Goal: Task Accomplishment & Management: Use online tool/utility

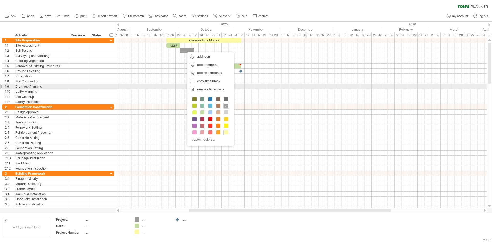
click at [306, 86] on div at bounding box center [300, 86] width 371 height 5
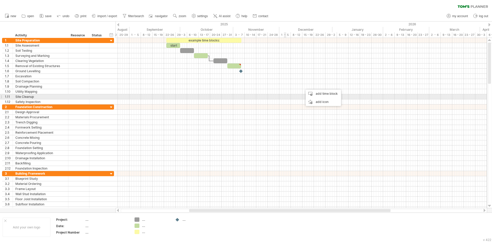
click at [280, 98] on div at bounding box center [300, 96] width 371 height 5
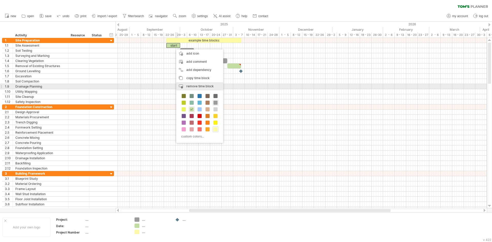
click at [197, 86] on span "remove time block" at bounding box center [199, 86] width 27 height 4
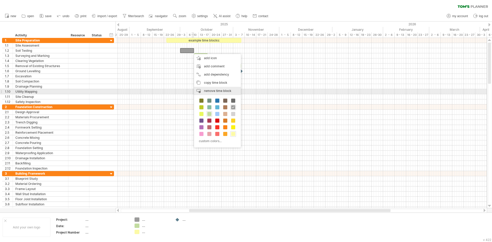
click at [215, 92] on span "remove time block" at bounding box center [217, 91] width 27 height 4
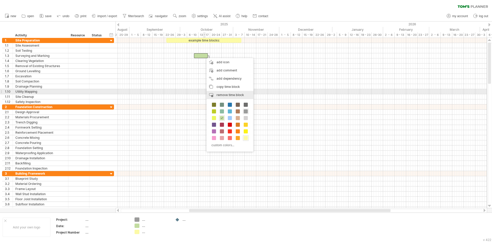
click at [217, 93] on span "remove time block" at bounding box center [229, 95] width 27 height 4
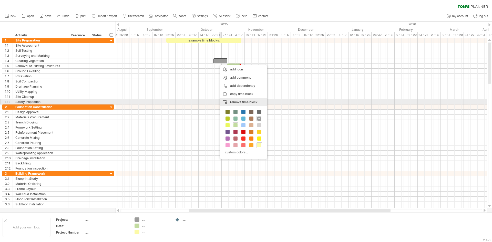
click at [235, 101] on span "remove time block" at bounding box center [243, 102] width 27 height 4
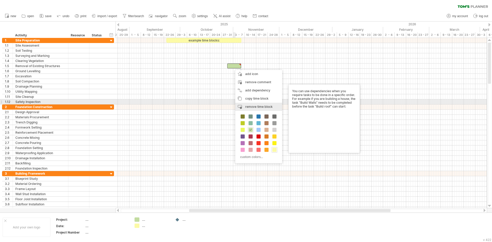
click at [249, 104] on div "remove time block remove selected items" at bounding box center [258, 107] width 47 height 8
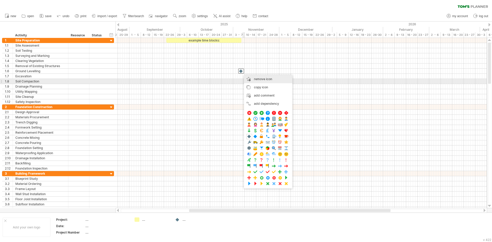
click at [257, 80] on span "remove icon" at bounding box center [263, 79] width 18 height 4
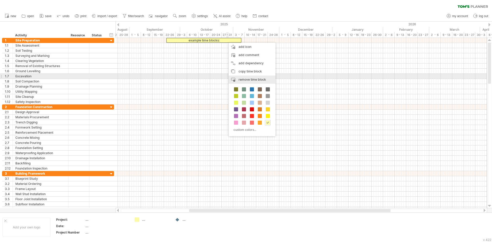
click at [256, 78] on span "remove time block" at bounding box center [251, 80] width 27 height 4
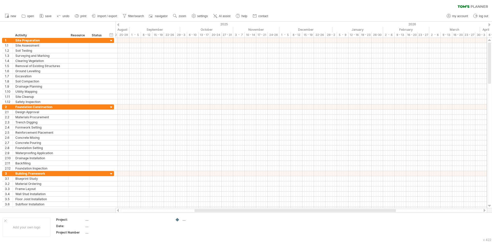
click at [489, 25] on div at bounding box center [489, 24] width 2 height 3
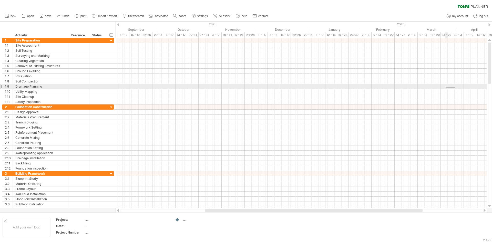
drag, startPoint x: 455, startPoint y: 88, endPoint x: 451, endPoint y: 79, distance: 9.9
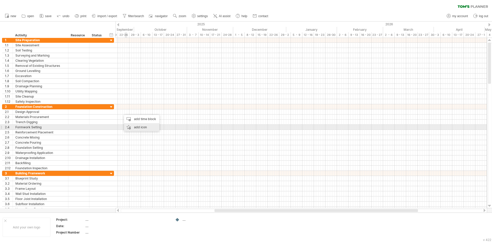
click at [137, 127] on div "add icon" at bounding box center [141, 127] width 35 height 8
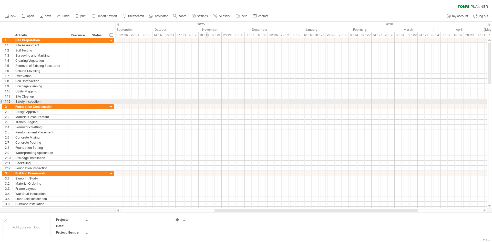
click at [207, 100] on div at bounding box center [300, 101] width 371 height 5
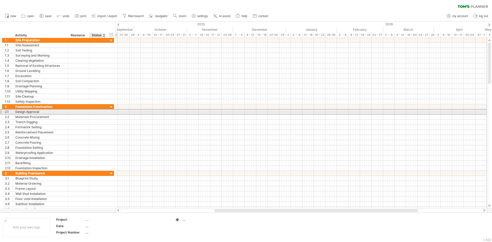
click at [108, 112] on div "**********" at bounding box center [58, 111] width 112 height 5
click at [110, 113] on div "**********" at bounding box center [58, 111] width 112 height 5
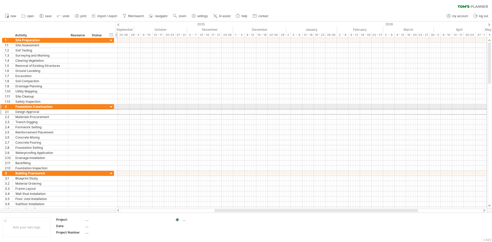
click at [112, 108] on div at bounding box center [111, 107] width 5 height 5
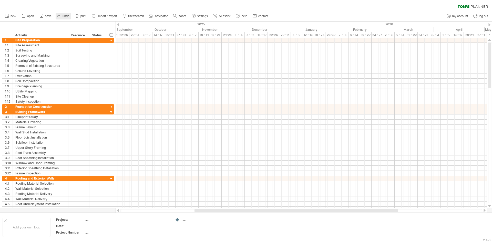
click at [64, 17] on span "undo" at bounding box center [65, 16] width 7 height 4
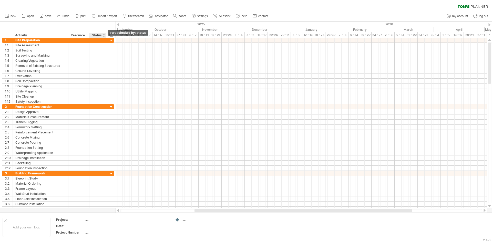
click at [104, 36] on div at bounding box center [104, 35] width 2 height 5
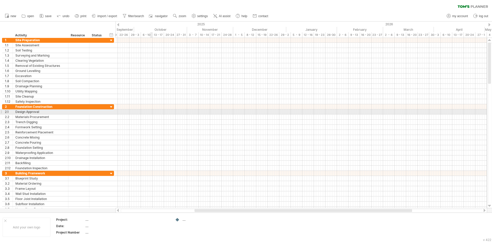
click at [152, 111] on div at bounding box center [300, 111] width 371 height 5
click at [106, 111] on div "**********" at bounding box center [58, 111] width 112 height 5
click at [2, 112] on div at bounding box center [1, 111] width 2 height 5
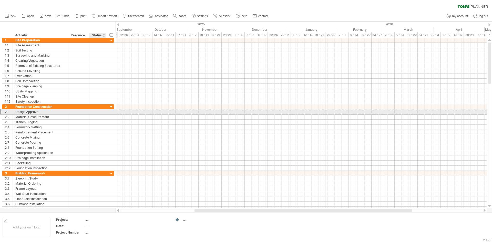
click at [98, 114] on div at bounding box center [97, 111] width 11 height 5
click at [97, 113] on input "text" at bounding box center [97, 111] width 11 height 5
click at [101, 111] on div "Complete" at bounding box center [97, 111] width 11 height 5
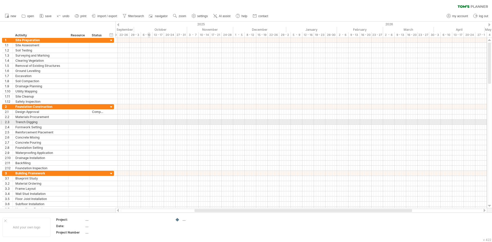
click at [148, 120] on div at bounding box center [300, 122] width 371 height 5
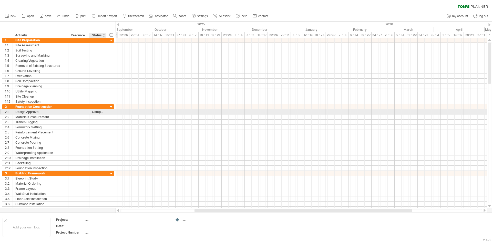
click at [102, 114] on div "Complete" at bounding box center [97, 111] width 11 height 5
click at [106, 113] on div at bounding box center [105, 111] width 3 height 5
click at [101, 111] on div "Complete" at bounding box center [97, 111] width 11 height 5
click at [103, 112] on div "******** Complete" at bounding box center [97, 111] width 17 height 5
click at [102, 112] on div "Complete" at bounding box center [97, 111] width 11 height 5
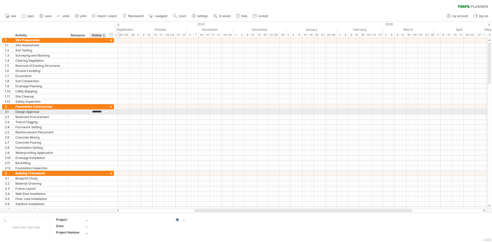
click at [102, 112] on input "********" at bounding box center [97, 111] width 11 height 5
drag, startPoint x: 105, startPoint y: 112, endPoint x: 115, endPoint y: 118, distance: 11.7
click at [115, 118] on div "**********" at bounding box center [63, 137] width 122 height 67
click at [107, 113] on div "Complete" at bounding box center [103, 111] width 22 height 5
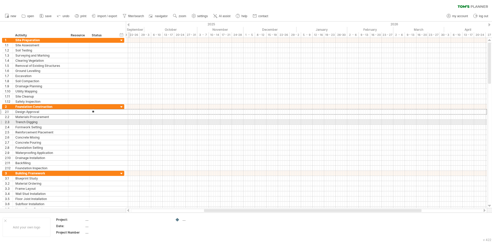
type input "*"
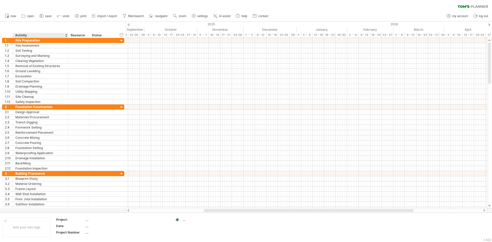
click at [67, 37] on div at bounding box center [66, 35] width 2 height 5
click at [58, 25] on div "hide start/end/duration show start/end/duration ******** Activity ******** Reso…" at bounding box center [63, 30] width 126 height 16
click at [177, 219] on div "Trying to reach [DOMAIN_NAME] Connected again... 0% clear filter new 1" at bounding box center [246, 121] width 492 height 242
click at [177, 220] on div "Trying to reach [DOMAIN_NAME] Connected again... 0% clear filter new 1" at bounding box center [246, 121] width 492 height 242
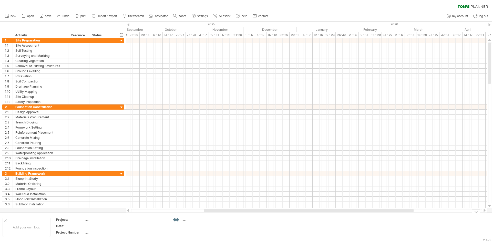
click at [177, 220] on div "Trying to reach [DOMAIN_NAME] Connected again... 0% clear filter new 1" at bounding box center [246, 121] width 492 height 242
click at [9, 16] on link "new" at bounding box center [11, 16] width 14 height 7
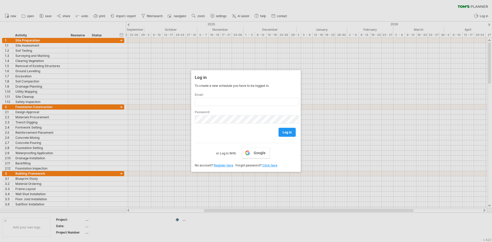
click at [343, 109] on div at bounding box center [246, 121] width 492 height 242
drag, startPoint x: 304, startPoint y: 69, endPoint x: 304, endPoint y: 72, distance: 3.1
click at [304, 69] on div at bounding box center [246, 121] width 492 height 242
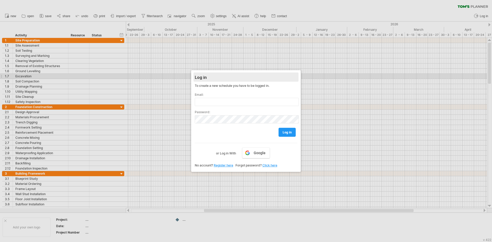
click at [273, 77] on div "Log in" at bounding box center [246, 76] width 102 height 9
click at [146, 72] on div at bounding box center [246, 121] width 492 height 242
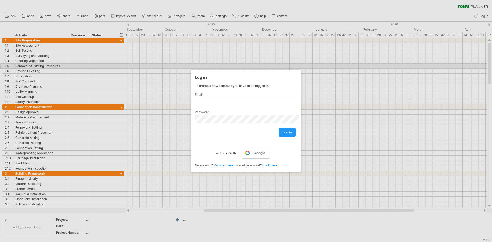
click at [158, 55] on div at bounding box center [246, 121] width 492 height 242
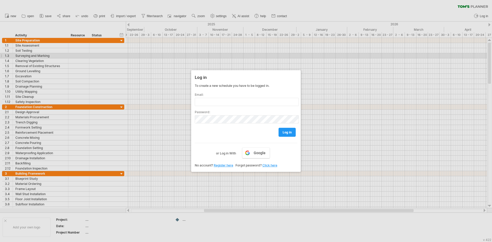
click at [158, 55] on div at bounding box center [246, 121] width 492 height 242
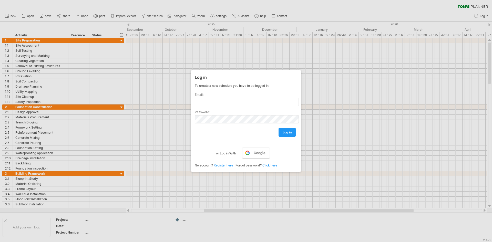
click at [81, 15] on div at bounding box center [246, 121] width 492 height 242
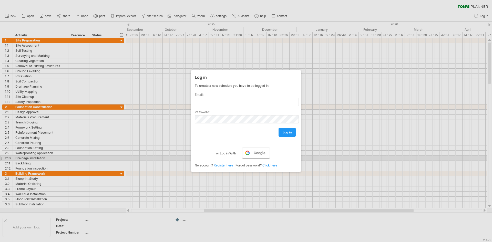
click at [252, 157] on link "Google" at bounding box center [256, 153] width 28 height 11
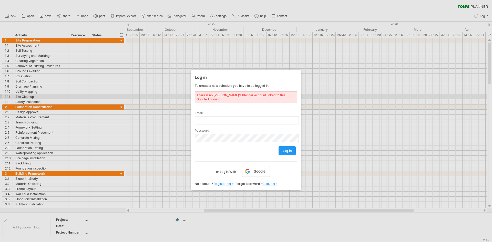
drag, startPoint x: 216, startPoint y: 98, endPoint x: 243, endPoint y: 93, distance: 27.7
click at [243, 97] on div "There is no [PERSON_NAME]'s Planner account linked to this Google Account." at bounding box center [246, 97] width 102 height 12
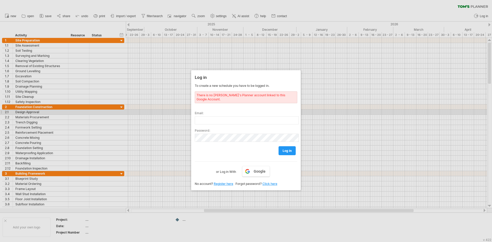
click at [319, 113] on div at bounding box center [246, 121] width 492 height 242
click at [319, 112] on div at bounding box center [246, 121] width 492 height 242
click at [320, 112] on div at bounding box center [246, 121] width 492 height 242
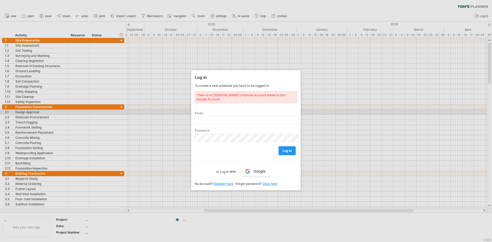
click at [320, 112] on div at bounding box center [246, 121] width 492 height 242
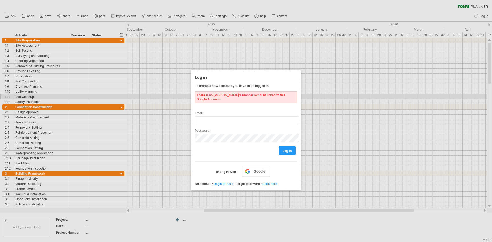
click at [310, 87] on div at bounding box center [246, 121] width 492 height 242
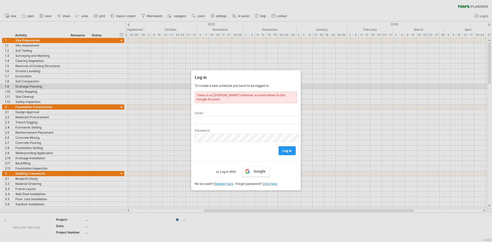
click at [310, 87] on div at bounding box center [246, 121] width 492 height 242
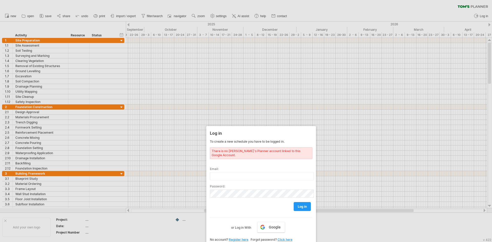
drag, startPoint x: 220, startPoint y: 75, endPoint x: 245, endPoint y: 235, distance: 161.5
click at [237, 239] on div "Log in To create a new schedule you have to be logged in. There is no [PERSON_N…" at bounding box center [261, 186] width 110 height 120
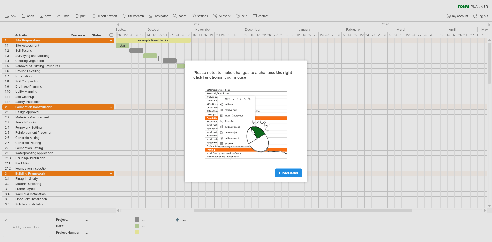
click at [293, 173] on span "I understand" at bounding box center [288, 173] width 19 height 4
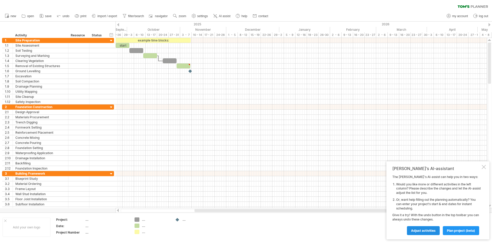
click at [431, 231] on span "Adjust activities" at bounding box center [423, 231] width 25 height 4
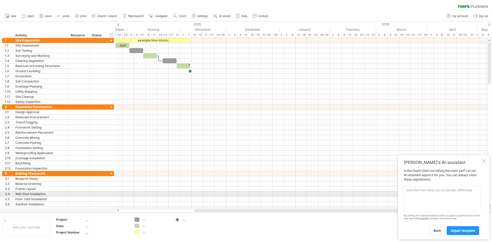
click at [447, 193] on textarea at bounding box center [442, 199] width 77 height 26
type textarea "O"
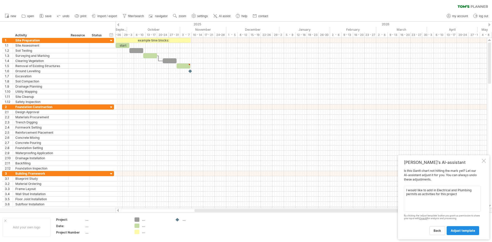
type textarea "I would like to add in Electrical and Plumbing permits as activities for this p…"
click at [467, 233] on link "adjust template" at bounding box center [462, 230] width 33 height 9
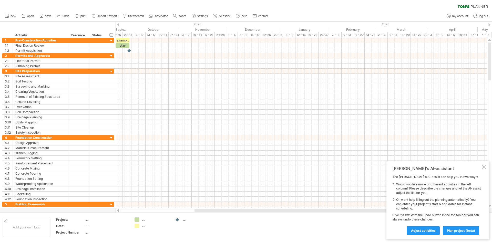
drag, startPoint x: 270, startPoint y: 212, endPoint x: 259, endPoint y: 209, distance: 10.7
click at [259, 209] on div "Trying to reach [DOMAIN_NAME] Connected again... 0% clear filter new 1" at bounding box center [246, 121] width 492 height 242
drag, startPoint x: 263, startPoint y: 211, endPoint x: 169, endPoint y: 205, distance: 94.9
click at [170, 206] on div "Trying to reach [DOMAIN_NAME] Connected again... 0% clear filter new 1" at bounding box center [246, 121] width 492 height 242
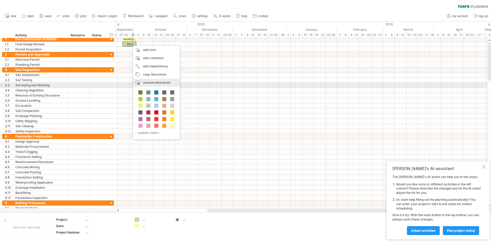
click at [160, 85] on div "remove time block remove selected items" at bounding box center [156, 83] width 47 height 8
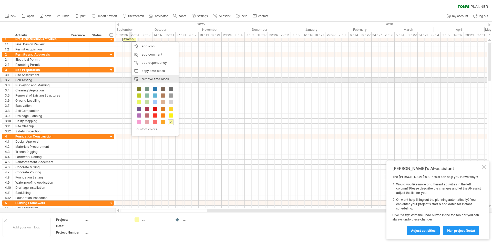
click at [158, 78] on span "remove time block" at bounding box center [155, 79] width 27 height 4
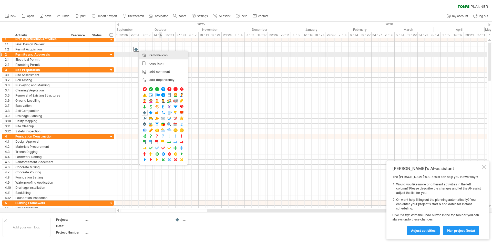
click at [162, 57] on span "remove icon" at bounding box center [158, 55] width 18 height 4
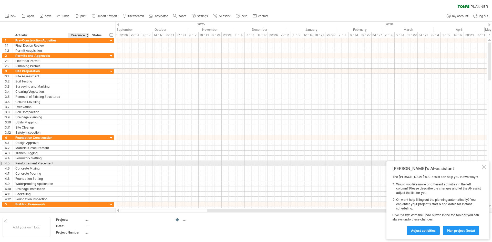
drag, startPoint x: 8, startPoint y: 29, endPoint x: 87, endPoint y: 161, distance: 153.7
click at [83, 164] on div "Trying to reach [DOMAIN_NAME] Connected again... 0% clear filter new 1" at bounding box center [246, 121] width 492 height 242
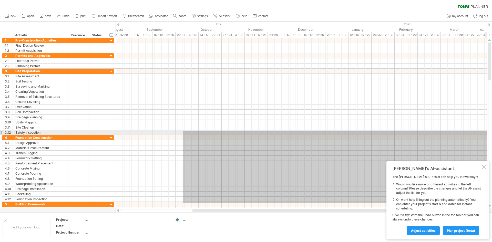
drag, startPoint x: 490, startPoint y: 130, endPoint x: 487, endPoint y: 134, distance: 4.9
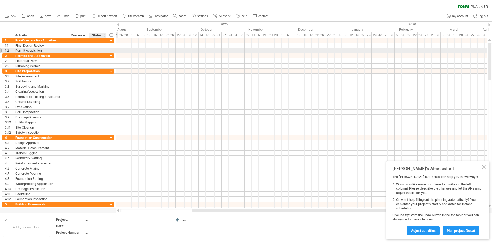
click at [100, 51] on div at bounding box center [97, 50] width 11 height 5
type input "********"
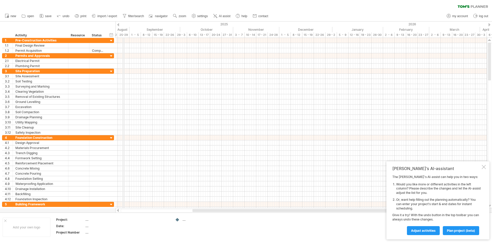
drag, startPoint x: 115, startPoint y: 28, endPoint x: 111, endPoint y: 29, distance: 4.5
click at [117, 30] on div "Trying to reach [DOMAIN_NAME] Connected again... 0% clear filter new 1" at bounding box center [246, 121] width 492 height 242
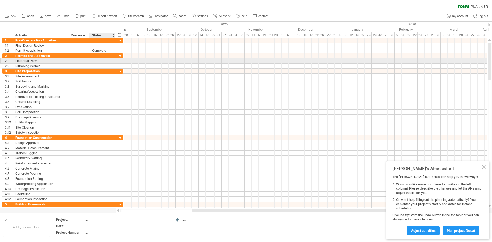
drag, startPoint x: 113, startPoint y: 63, endPoint x: 122, endPoint y: 63, distance: 9.2
click at [122, 63] on div at bounding box center [123, 60] width 2 height 5
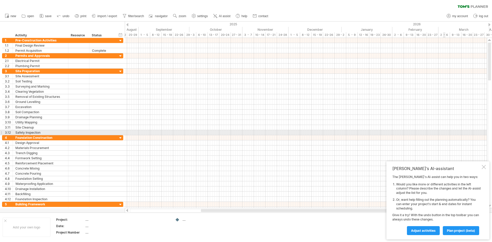
click at [444, 132] on div at bounding box center [306, 132] width 362 height 5
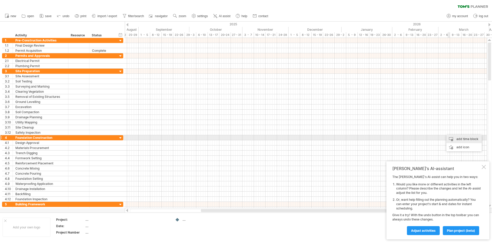
click at [457, 137] on div "add time block" at bounding box center [463, 139] width 35 height 8
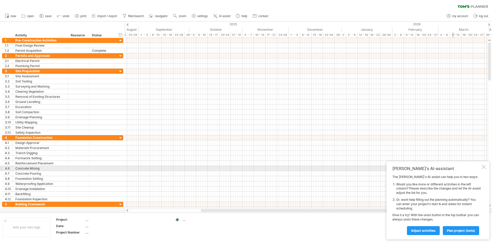
drag, startPoint x: 464, startPoint y: 164, endPoint x: 446, endPoint y: 166, distance: 18.3
click at [445, 167] on div "Tom's AI-assistant The Tom's AI-assist can help you in two ways: Would you like…" at bounding box center [437, 200] width 103 height 78
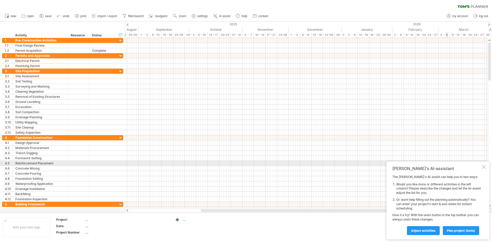
drag, startPoint x: 451, startPoint y: 170, endPoint x: 413, endPoint y: 163, distance: 38.3
click at [413, 163] on div "Tom's AI-assistant The Tom's AI-assist can help you in two ways: Would you like…" at bounding box center [437, 200] width 103 height 78
click at [485, 166] on div at bounding box center [483, 167] width 4 height 4
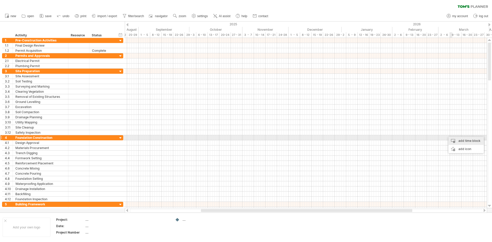
click at [456, 140] on div "add time block" at bounding box center [465, 141] width 35 height 8
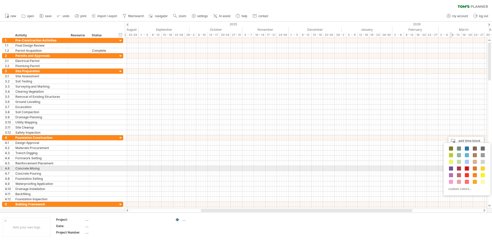
click at [466, 167] on span at bounding box center [467, 168] width 4 height 4
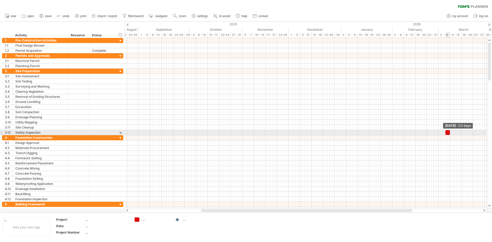
click at [449, 134] on span at bounding box center [450, 132] width 2 height 5
drag, startPoint x: 445, startPoint y: 133, endPoint x: 436, endPoint y: 133, distance: 9.5
click at [436, 133] on span at bounding box center [436, 132] width 2 height 5
drag, startPoint x: 449, startPoint y: 133, endPoint x: 449, endPoint y: 135, distance: 2.6
click at [449, 135] on div "Friday 06 March - 6.0 days Friday 27 February - 6.0 days" at bounding box center [306, 123] width 362 height 170
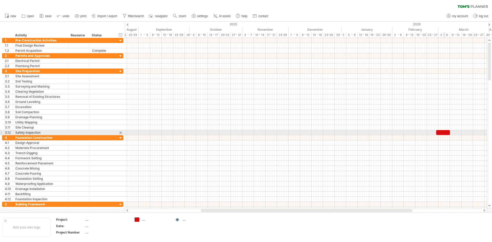
click at [443, 131] on div at bounding box center [443, 132] width 14 height 5
click at [455, 132] on div at bounding box center [306, 132] width 362 height 5
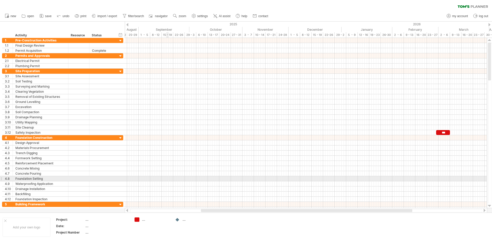
click at [166, 180] on div at bounding box center [306, 178] width 362 height 5
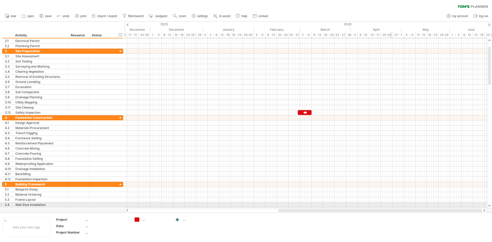
drag, startPoint x: 273, startPoint y: 212, endPoint x: 391, endPoint y: 206, distance: 117.2
click at [391, 206] on div "Trying to reach [DOMAIN_NAME] Connected again... 0% clear filter new 1" at bounding box center [246, 121] width 492 height 242
drag, startPoint x: 375, startPoint y: 211, endPoint x: 430, endPoint y: 204, distance: 55.5
click at [430, 204] on div "Trying to reach [DOMAIN_NAME] Connected again... 0% clear filter new 1" at bounding box center [246, 121] width 492 height 242
drag, startPoint x: 293, startPoint y: 210, endPoint x: 337, endPoint y: 207, distance: 43.9
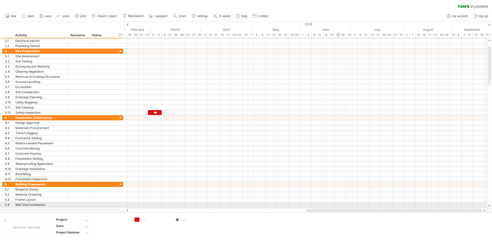
click at [337, 207] on div "Trying to reach [DOMAIN_NAME] Connected again... 0% clear filter new 1" at bounding box center [246, 121] width 492 height 242
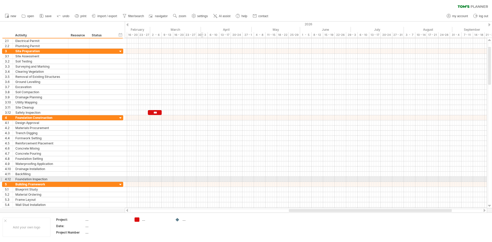
click at [202, 178] on div at bounding box center [306, 179] width 362 height 5
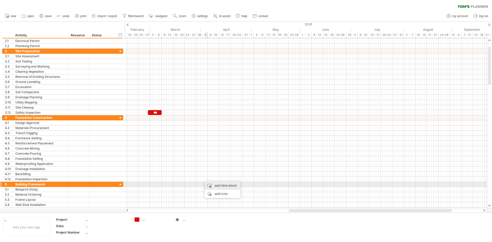
click at [222, 184] on div "add time block" at bounding box center [222, 186] width 35 height 8
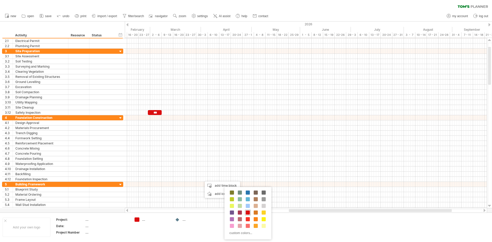
click at [248, 214] on span at bounding box center [248, 212] width 4 height 4
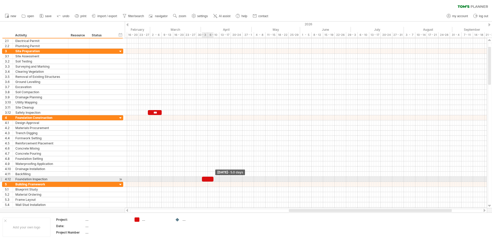
drag, startPoint x: 204, startPoint y: 180, endPoint x: 214, endPoint y: 181, distance: 9.3
click at [214, 181] on span at bounding box center [213, 179] width 2 height 5
click at [202, 178] on span at bounding box center [202, 179] width 2 height 5
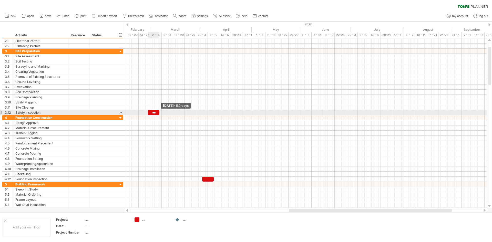
click at [159, 113] on span at bounding box center [159, 112] width 2 height 5
click at [157, 112] on div "***" at bounding box center [154, 112] width 12 height 5
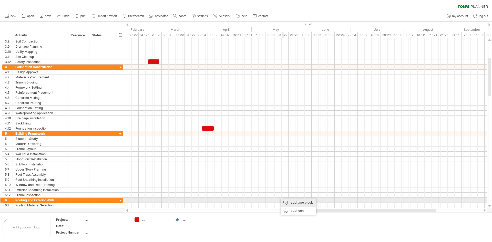
click at [289, 202] on div "add time block" at bounding box center [298, 202] width 35 height 8
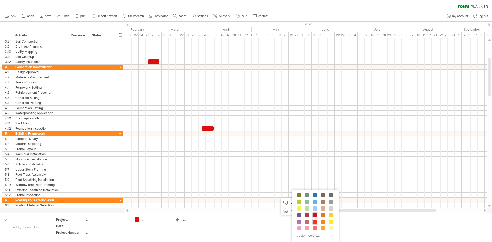
click at [316, 222] on span at bounding box center [315, 222] width 4 height 4
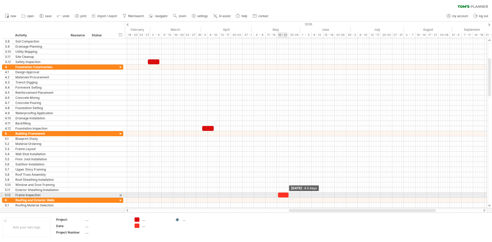
drag, startPoint x: 280, startPoint y: 195, endPoint x: 288, endPoint y: 196, distance: 7.7
click at [288, 196] on span at bounding box center [288, 195] width 2 height 5
click at [278, 196] on div at bounding box center [283, 195] width 12 height 5
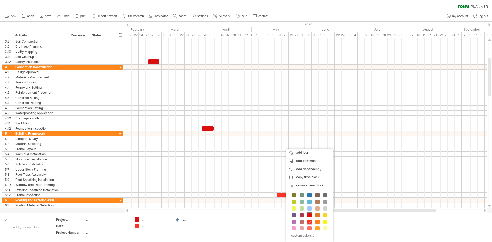
click at [309, 216] on span at bounding box center [309, 215] width 4 height 4
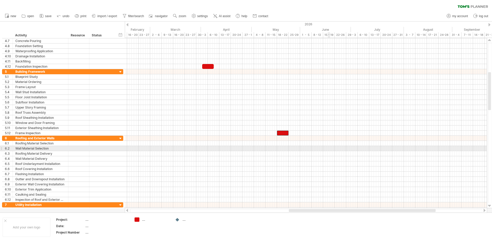
drag, startPoint x: 332, startPoint y: 151, endPoint x: 330, endPoint y: 152, distance: 2.6
click at [331, 152] on div at bounding box center [306, 153] width 362 height 5
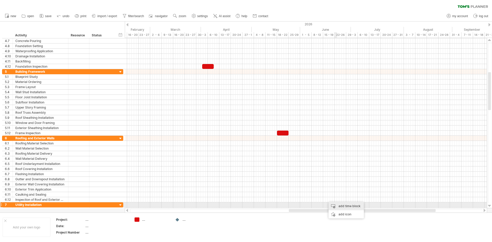
click at [342, 207] on div "add time block" at bounding box center [345, 206] width 35 height 8
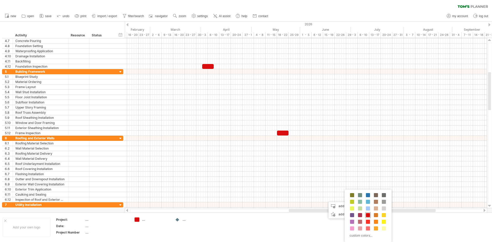
click at [368, 215] on span at bounding box center [368, 215] width 4 height 4
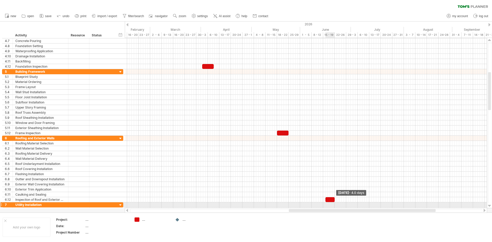
drag, startPoint x: 328, startPoint y: 200, endPoint x: 335, endPoint y: 203, distance: 7.9
click at [335, 203] on div "Friday 19 June - 4.0 days Monday 18 May - 5.0 days" at bounding box center [306, 123] width 362 height 170
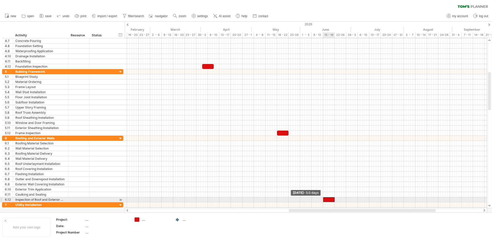
click at [323, 200] on span at bounding box center [323, 199] width 2 height 5
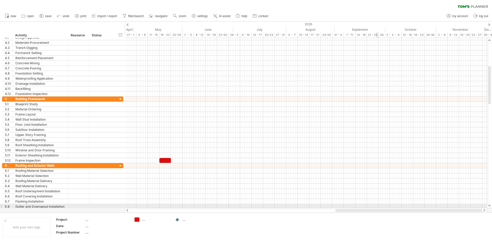
drag, startPoint x: 314, startPoint y: 212, endPoint x: 379, endPoint y: 205, distance: 64.8
click at [379, 205] on div "Trying to reach [DOMAIN_NAME] Connected again... 0% clear filter new 1" at bounding box center [246, 121] width 492 height 242
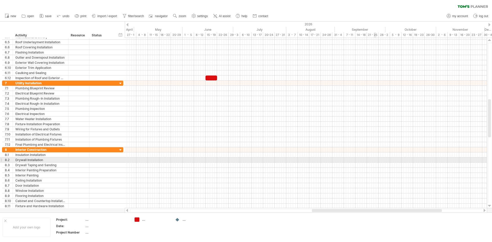
click at [376, 157] on div at bounding box center [306, 159] width 362 height 5
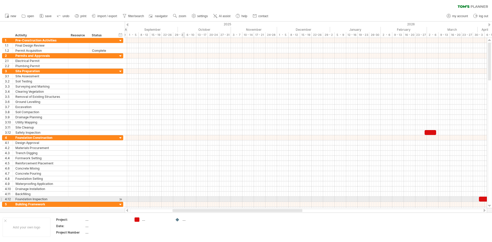
drag, startPoint x: 324, startPoint y: 212, endPoint x: 184, endPoint y: 201, distance: 139.7
click at [184, 201] on div "Trying to reach [DOMAIN_NAME] Connected again... 0% clear filter new 1" at bounding box center [246, 121] width 492 height 242
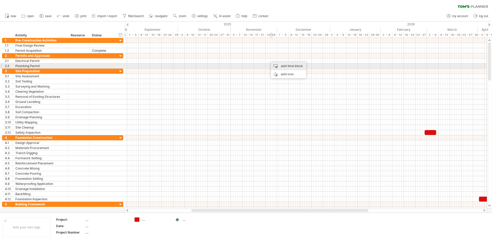
click at [284, 67] on div "add time block" at bounding box center [288, 66] width 35 height 8
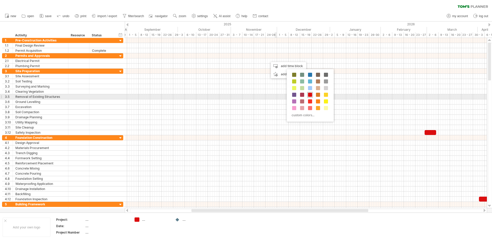
click at [311, 96] on span at bounding box center [310, 95] width 4 height 4
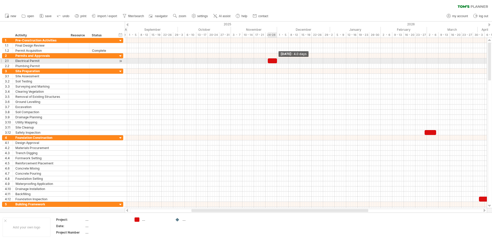
drag, startPoint x: 270, startPoint y: 59, endPoint x: 277, endPoint y: 62, distance: 7.7
click at [277, 62] on span at bounding box center [277, 60] width 2 height 5
click at [266, 60] on span at bounding box center [265, 60] width 2 height 5
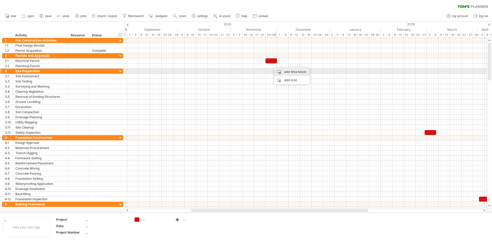
click at [291, 72] on div "add time block" at bounding box center [291, 72] width 35 height 8
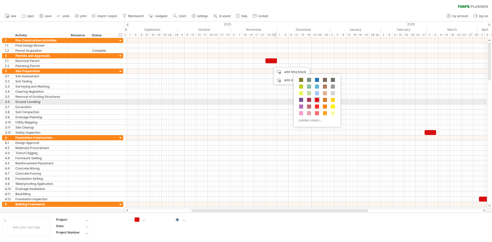
click at [316, 99] on span at bounding box center [317, 100] width 4 height 4
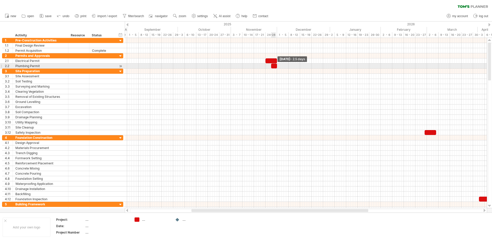
drag, startPoint x: 273, startPoint y: 66, endPoint x: 277, endPoint y: 68, distance: 3.7
click at [277, 68] on span at bounding box center [277, 66] width 2 height 5
drag, startPoint x: 271, startPoint y: 67, endPoint x: 266, endPoint y: 67, distance: 5.7
click at [266, 67] on span at bounding box center [265, 66] width 2 height 5
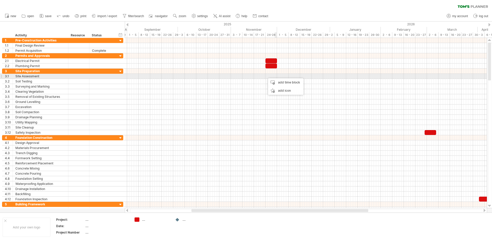
drag, startPoint x: 265, startPoint y: 76, endPoint x: 278, endPoint y: 76, distance: 12.6
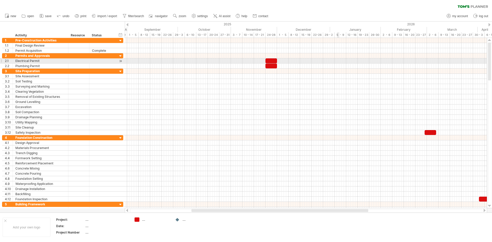
click at [337, 62] on div at bounding box center [306, 60] width 362 height 5
click at [274, 62] on div at bounding box center [271, 60] width 12 height 5
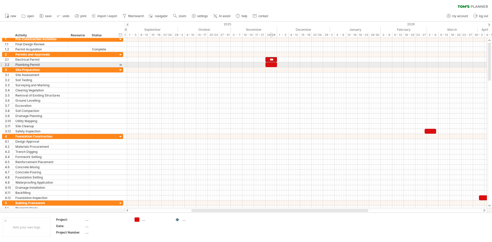
click at [271, 64] on div at bounding box center [271, 64] width 12 height 5
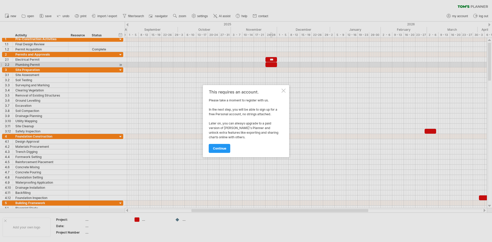
click at [285, 91] on div at bounding box center [283, 91] width 4 height 4
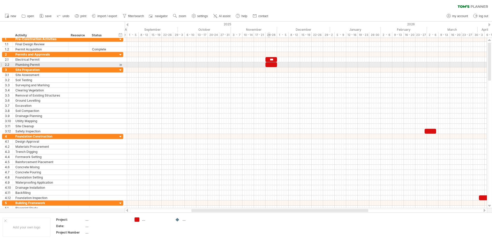
click at [270, 64] on div at bounding box center [271, 64] width 12 height 5
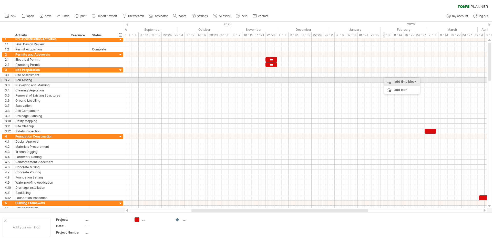
click at [399, 81] on div "add time block" at bounding box center [401, 82] width 35 height 8
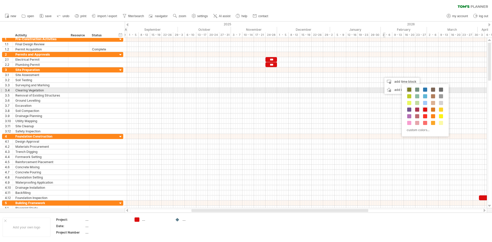
click at [411, 90] on span at bounding box center [409, 90] width 4 height 4
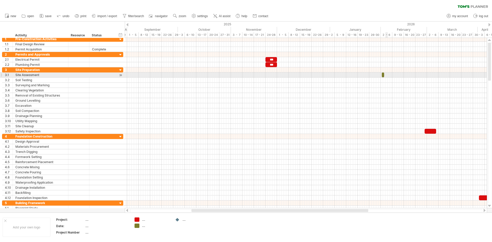
drag, startPoint x: 385, startPoint y: 75, endPoint x: 391, endPoint y: 75, distance: 5.6
click at [391, 75] on div at bounding box center [306, 74] width 362 height 5
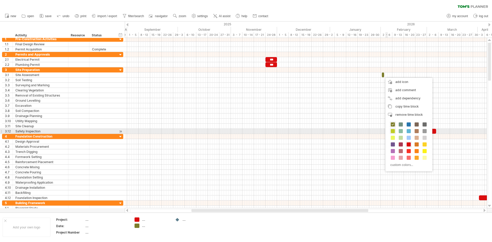
click at [394, 132] on span at bounding box center [393, 131] width 4 height 4
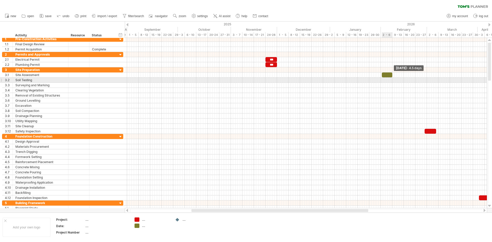
drag, startPoint x: 383, startPoint y: 75, endPoint x: 391, endPoint y: 79, distance: 9.0
click at [391, 79] on div "*** *** Friday 06 February - 4.5 days Monday 24 November" at bounding box center [306, 123] width 362 height 170
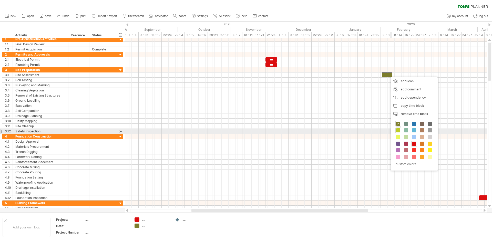
click at [398, 129] on span at bounding box center [398, 130] width 4 height 4
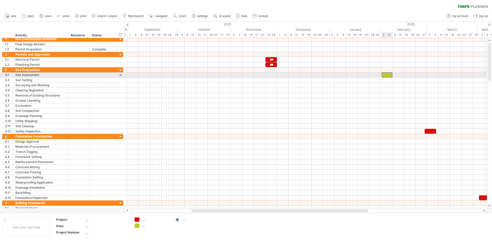
click at [383, 75] on div at bounding box center [387, 74] width 10 height 5
click at [381, 75] on span at bounding box center [381, 74] width 2 height 5
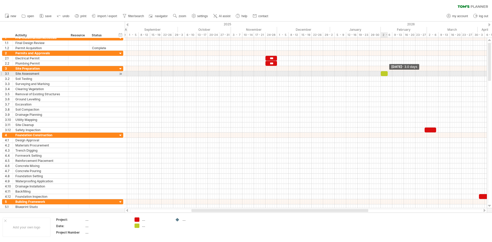
drag, startPoint x: 392, startPoint y: 75, endPoint x: 387, endPoint y: 75, distance: 4.9
click at [387, 75] on span at bounding box center [387, 73] width 2 height 5
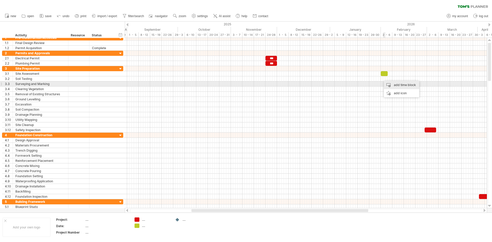
click at [396, 86] on div "add time block" at bounding box center [401, 85] width 35 height 8
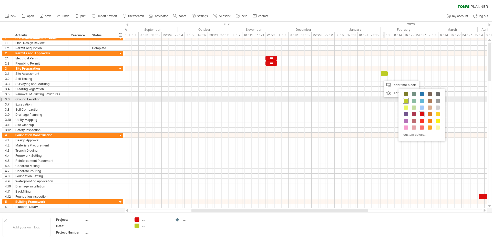
click at [406, 102] on span at bounding box center [406, 101] width 4 height 4
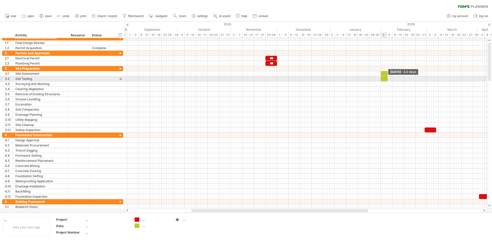
drag, startPoint x: 383, startPoint y: 79, endPoint x: 387, endPoint y: 79, distance: 4.2
click at [387, 79] on span at bounding box center [387, 78] width 2 height 5
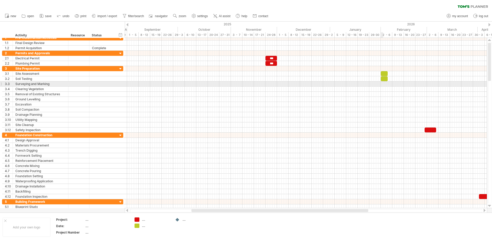
click at [382, 84] on div at bounding box center [306, 83] width 362 height 5
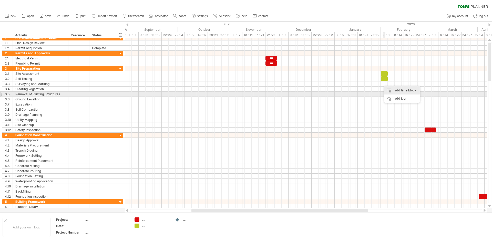
click at [396, 92] on div "add time block" at bounding box center [401, 90] width 35 height 8
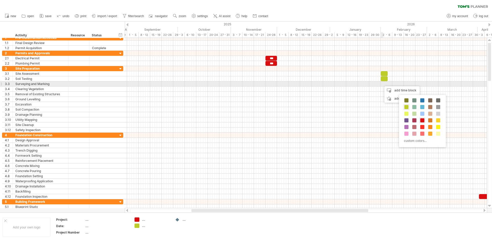
click at [382, 83] on div at bounding box center [306, 83] width 362 height 5
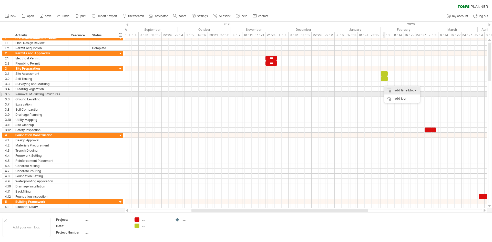
click at [393, 92] on div "add time block" at bounding box center [401, 90] width 35 height 8
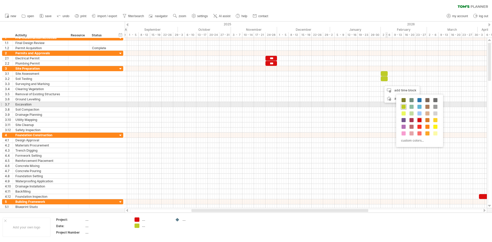
click at [404, 107] on span at bounding box center [403, 107] width 4 height 4
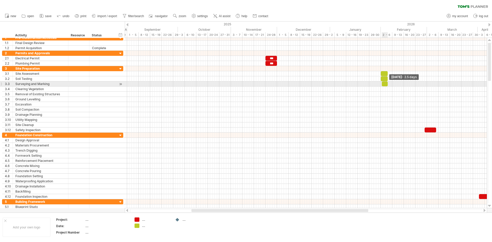
drag, startPoint x: 383, startPoint y: 85, endPoint x: 387, endPoint y: 85, distance: 3.6
click at [387, 85] on span at bounding box center [387, 83] width 2 height 5
click at [381, 85] on span at bounding box center [381, 83] width 2 height 5
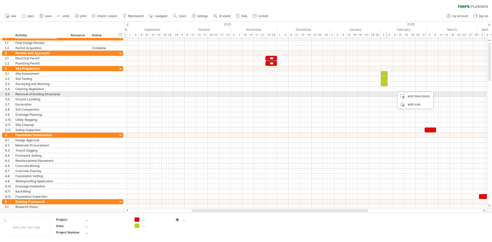
click at [389, 96] on div at bounding box center [306, 94] width 362 height 5
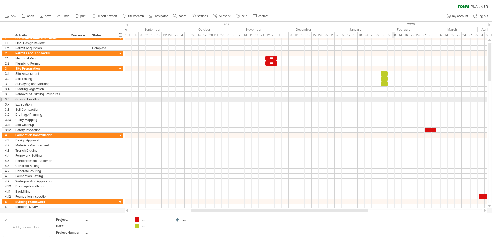
click at [393, 99] on div at bounding box center [306, 99] width 362 height 5
click at [389, 99] on div at bounding box center [306, 99] width 362 height 5
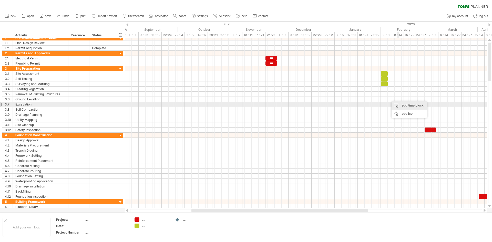
click at [404, 104] on div "add time block" at bounding box center [408, 105] width 35 height 8
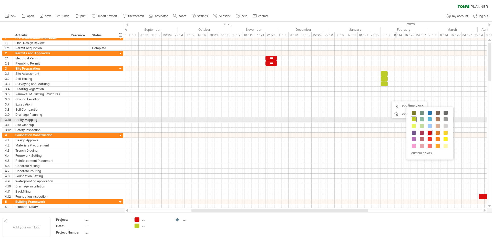
click at [414, 120] on span at bounding box center [414, 119] width 4 height 4
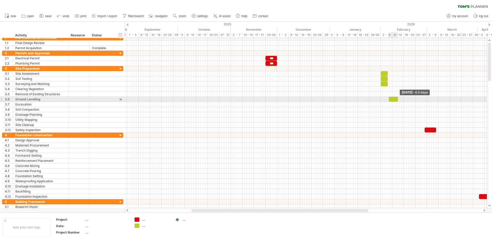
drag, startPoint x: 390, startPoint y: 99, endPoint x: 396, endPoint y: 100, distance: 6.7
click at [397, 100] on span at bounding box center [398, 99] width 2 height 5
click at [388, 99] on div at bounding box center [392, 99] width 10 height 5
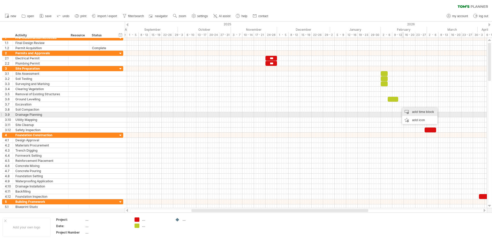
click at [414, 112] on div "add time block" at bounding box center [419, 112] width 35 height 8
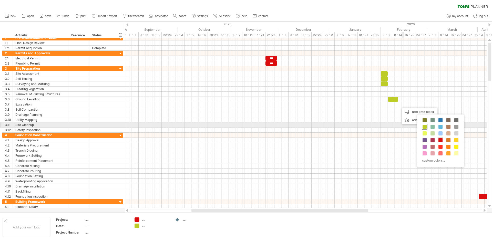
click at [423, 127] on span at bounding box center [424, 127] width 4 height 4
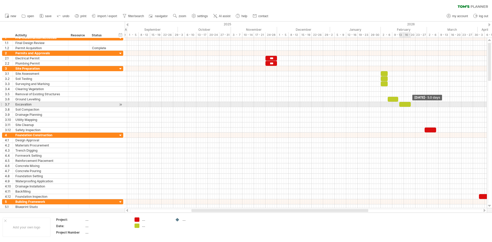
drag, startPoint x: 401, startPoint y: 103, endPoint x: 410, endPoint y: 105, distance: 9.1
click at [410, 105] on span at bounding box center [410, 104] width 2 height 5
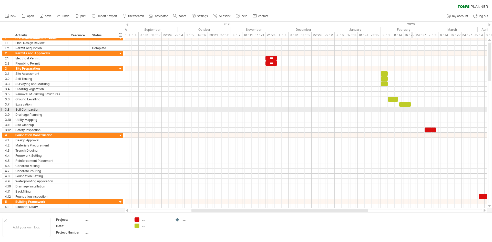
click at [412, 109] on div at bounding box center [306, 109] width 362 height 5
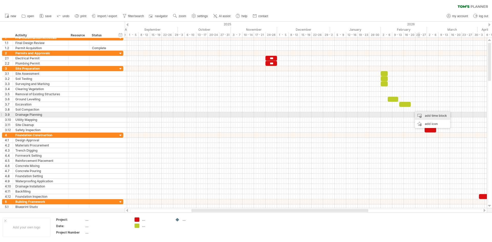
click at [426, 115] on div "add time block" at bounding box center [432, 116] width 35 height 8
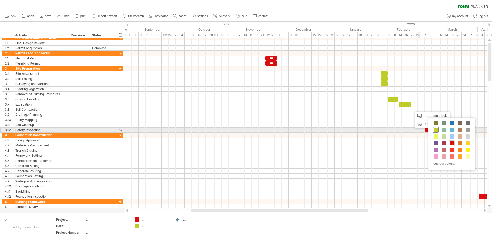
click at [436, 130] on span at bounding box center [436, 130] width 4 height 4
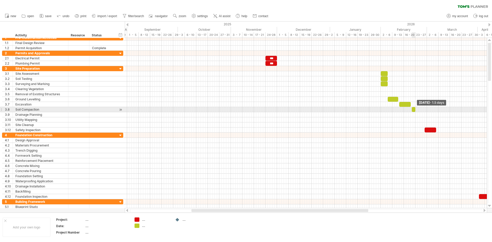
click at [415, 109] on span at bounding box center [415, 109] width 2 height 5
click at [412, 110] on div at bounding box center [412, 109] width 5 height 5
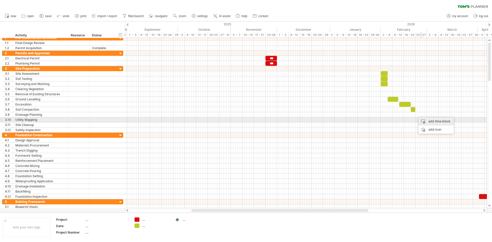
click at [430, 121] on div "add time block" at bounding box center [435, 121] width 35 height 8
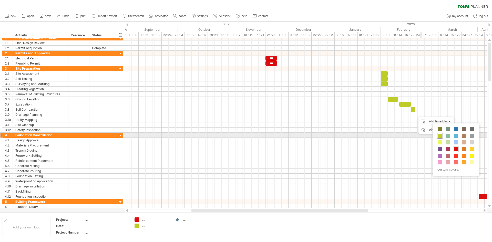
click at [440, 136] on span at bounding box center [440, 136] width 4 height 4
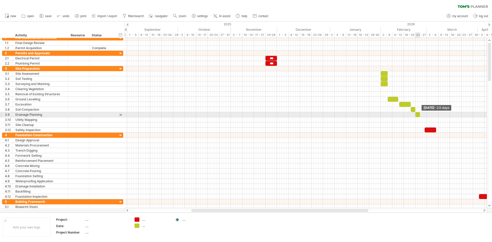
click at [419, 114] on span at bounding box center [420, 114] width 2 height 5
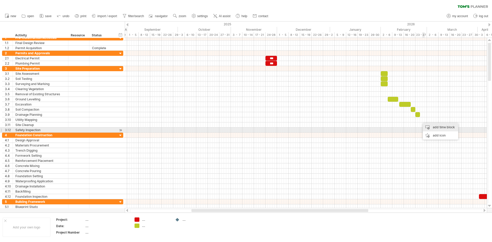
click at [433, 128] on div "add time block" at bounding box center [440, 127] width 35 height 8
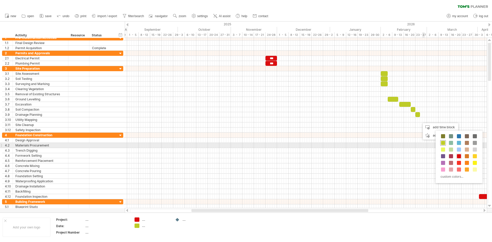
click at [444, 143] on span at bounding box center [443, 143] width 4 height 4
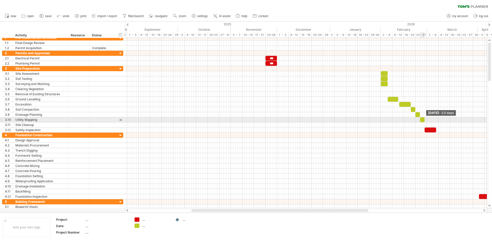
drag, startPoint x: 422, startPoint y: 121, endPoint x: 424, endPoint y: 121, distance: 2.8
click at [424, 121] on span at bounding box center [424, 119] width 2 height 5
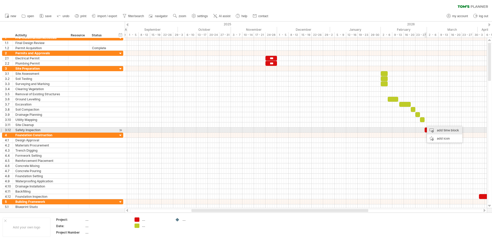
click at [437, 130] on div "add time block" at bounding box center [444, 130] width 35 height 8
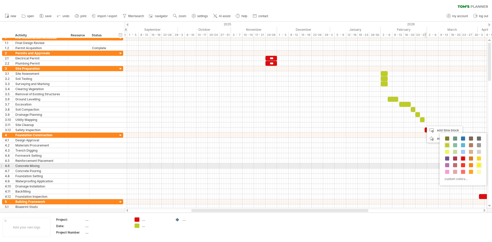
click at [479, 164] on span at bounding box center [479, 165] width 4 height 4
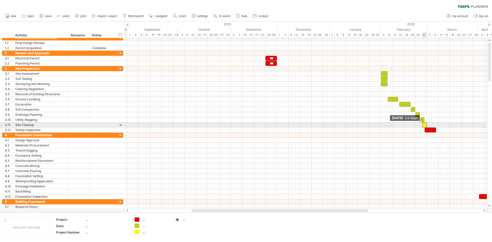
click at [422, 125] on span at bounding box center [422, 124] width 2 height 5
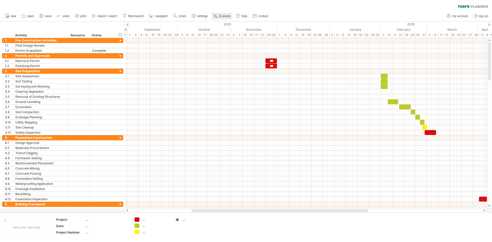
click at [222, 15] on span "AI assist" at bounding box center [225, 16] width 12 height 4
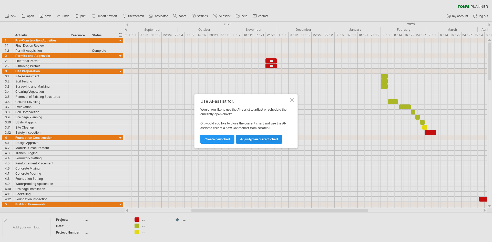
click at [250, 139] on span "Adjust/plan current chart" at bounding box center [259, 139] width 38 height 4
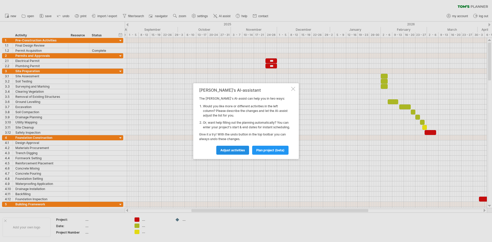
click at [239, 152] on span "Adjust activities" at bounding box center [232, 150] width 25 height 4
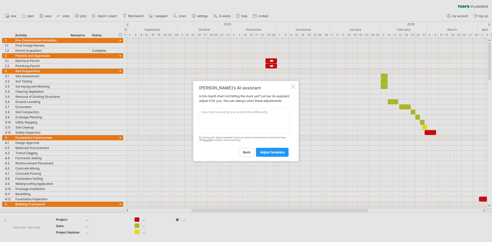
click at [234, 120] on textarea at bounding box center [244, 121] width 91 height 26
click at [277, 122] on textarea "Include Lumber quote, Roofing quote, foundation materials quote, Masonry" at bounding box center [244, 121] width 91 height 26
type textarea "Include Lumber quote, Roofing quote, foundation materials quote, Masonry quote,…"
click at [277, 153] on span "adjust template" at bounding box center [272, 152] width 24 height 4
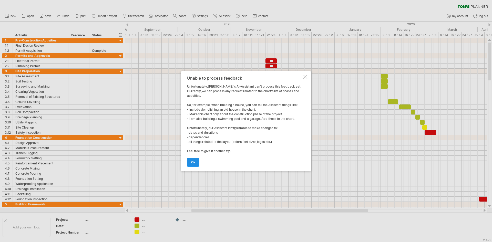
click at [196, 166] on link "ok" at bounding box center [193, 162] width 12 height 9
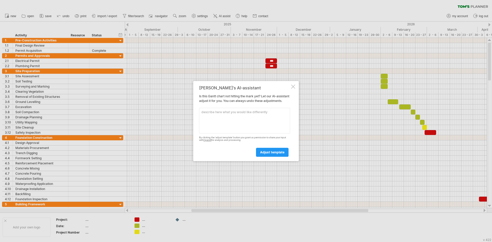
click at [268, 111] on textarea at bounding box center [244, 121] width 91 height 26
type textarea "include obtaining lumber quote"
click at [278, 153] on span "adjust template" at bounding box center [272, 152] width 24 height 4
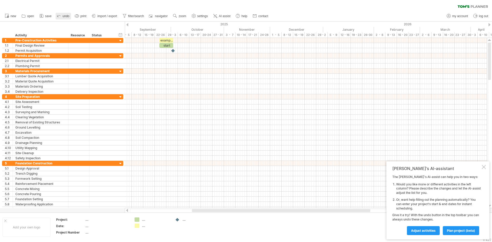
click at [65, 16] on span "undo" at bounding box center [65, 16] width 7 height 4
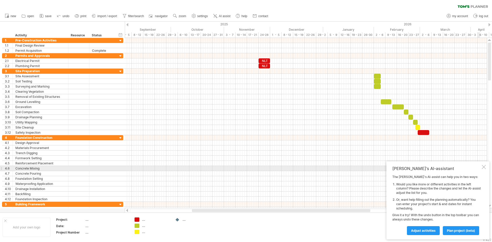
click at [485, 167] on div at bounding box center [483, 167] width 4 height 4
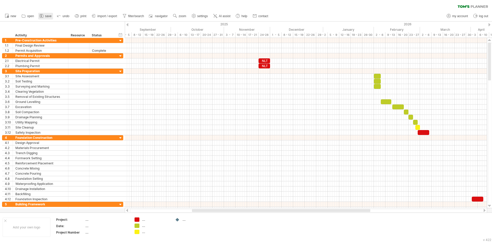
click at [46, 17] on span "save" at bounding box center [48, 16] width 6 height 4
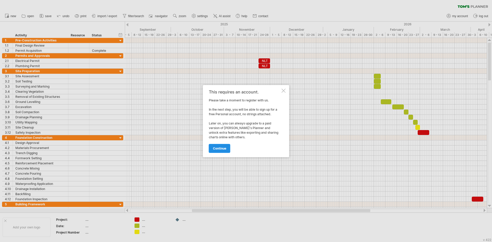
click at [224, 147] on span "continue" at bounding box center [219, 148] width 13 height 4
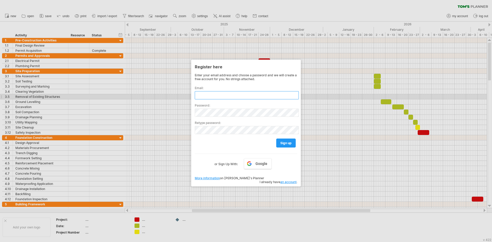
click at [245, 95] on input "text" at bounding box center [247, 95] width 104 height 8
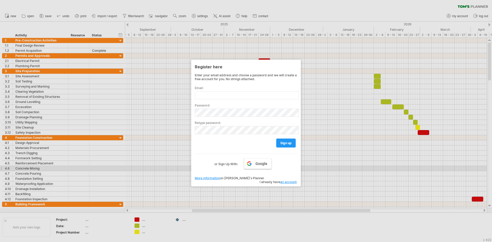
click at [267, 166] on link "Google" at bounding box center [258, 163] width 28 height 11
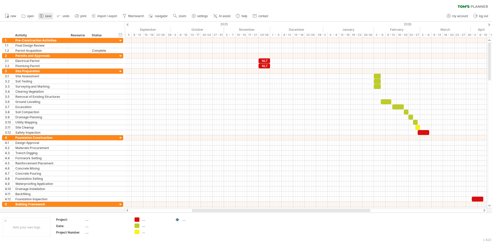
click at [45, 16] on span "save" at bounding box center [48, 16] width 6 height 4
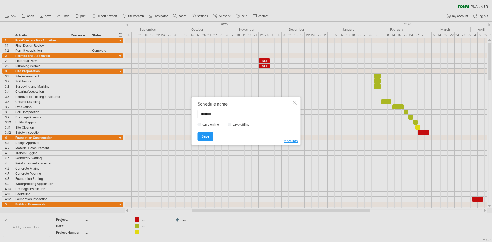
type input "*********"
click at [207, 137] on span "Save" at bounding box center [205, 136] width 7 height 4
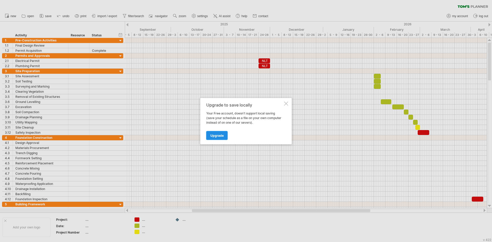
click at [211, 135] on span "Upgrade" at bounding box center [216, 135] width 13 height 4
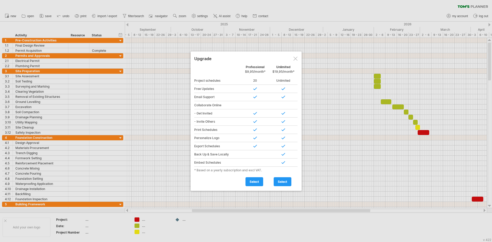
click at [295, 59] on div at bounding box center [295, 59] width 4 height 4
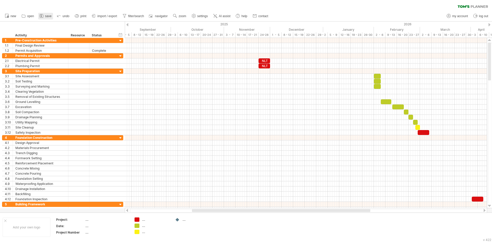
click at [43, 15] on icon at bounding box center [41, 15] width 5 height 5
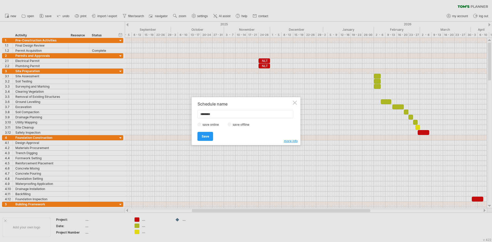
type input "*********"
click at [210, 136] on link "Save" at bounding box center [205, 136] width 16 height 9
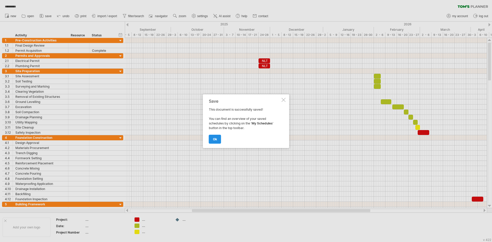
click at [215, 138] on span "ok" at bounding box center [215, 139] width 4 height 4
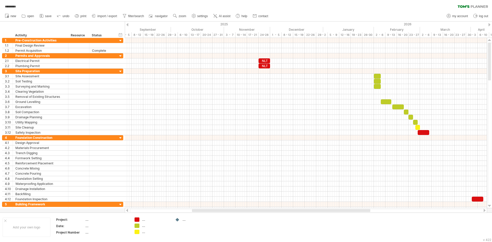
click at [410, 12] on div "new" at bounding box center [246, 16] width 492 height 11
